Goal: Book appointment/travel/reservation

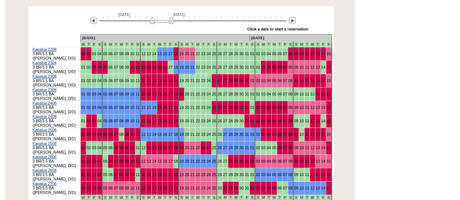
scroll to position [146, 0]
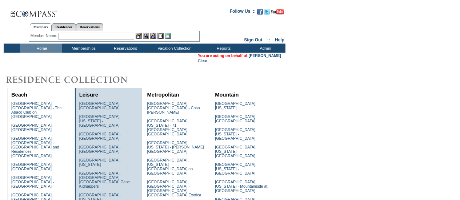
scroll to position [146, 0]
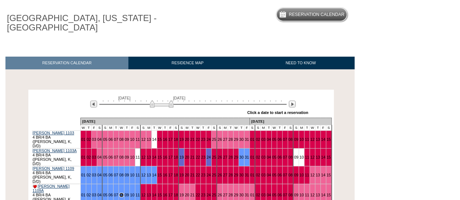
scroll to position [109, 0]
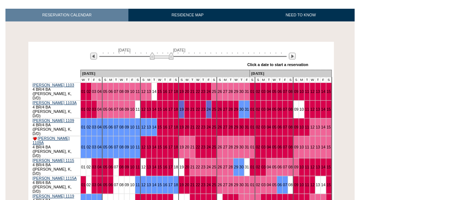
click at [334, 99] on div "Processing October 1, 2025 November 15, 2025 » Apply these dates to all the cal…" at bounding box center [181, 149] width 355 height 215
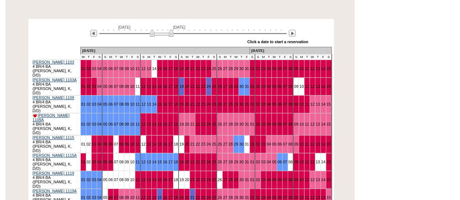
scroll to position [146, 0]
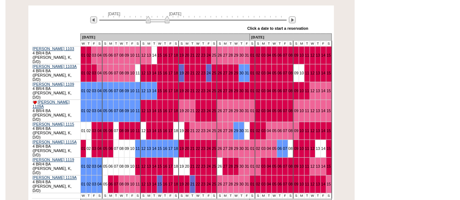
drag, startPoint x: 161, startPoint y: 21, endPoint x: 157, endPoint y: 21, distance: 4.0
click at [157, 21] on img at bounding box center [158, 19] width 24 height 7
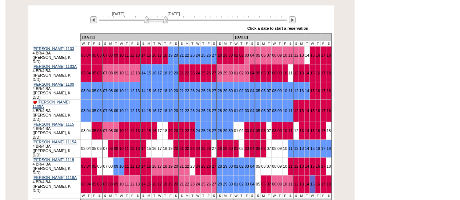
click at [156, 21] on img at bounding box center [156, 19] width 24 height 7
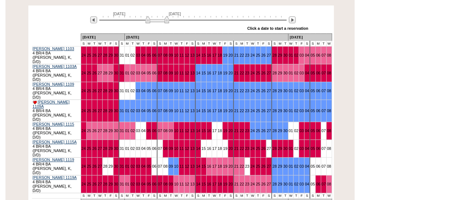
click at [156, 21] on img at bounding box center [158, 19] width 24 height 7
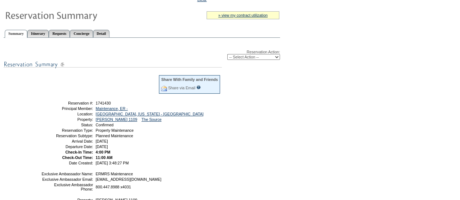
scroll to position [73, 0]
